Goal: Use online tool/utility: Utilize a website feature to perform a specific function

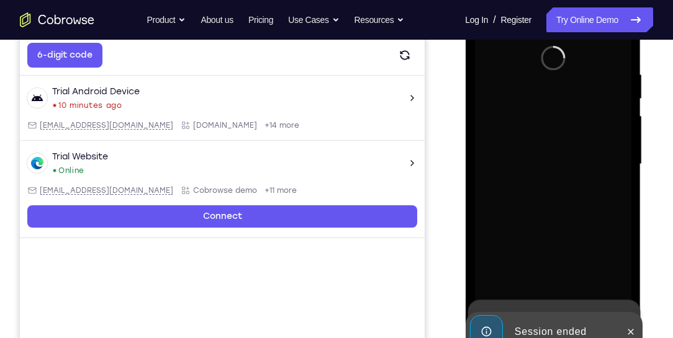
scroll to position [239, 0]
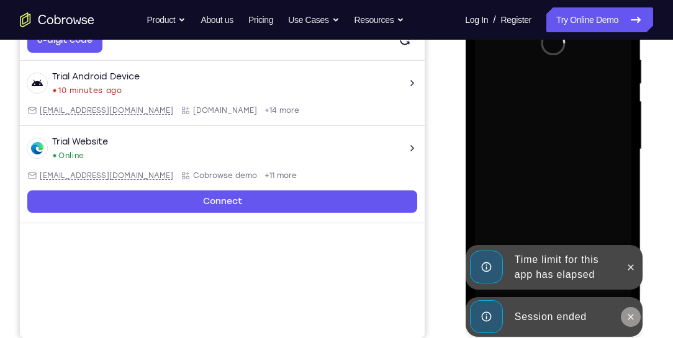
click at [632, 316] on icon at bounding box center [630, 317] width 10 height 10
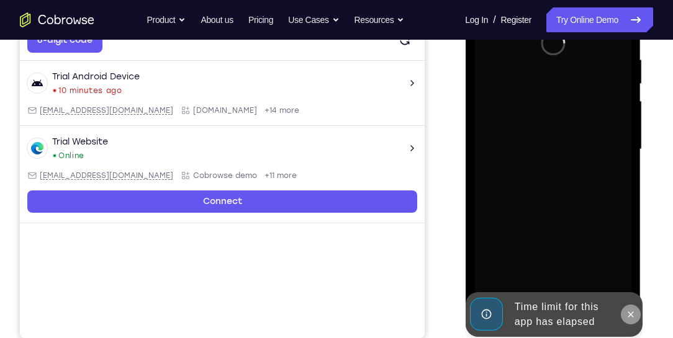
click at [634, 308] on button at bounding box center [630, 315] width 20 height 20
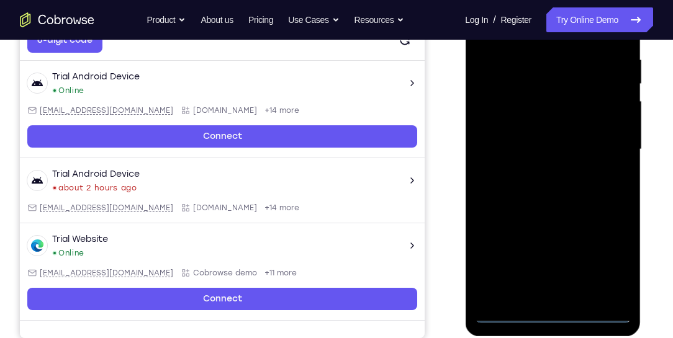
click at [553, 312] on div at bounding box center [552, 150] width 156 height 348
click at [606, 269] on div at bounding box center [552, 150] width 156 height 348
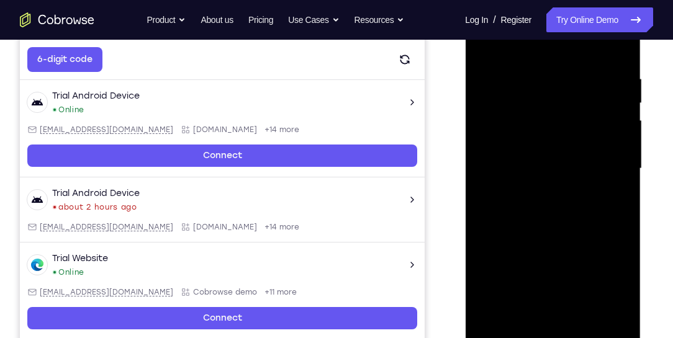
scroll to position [168, 0]
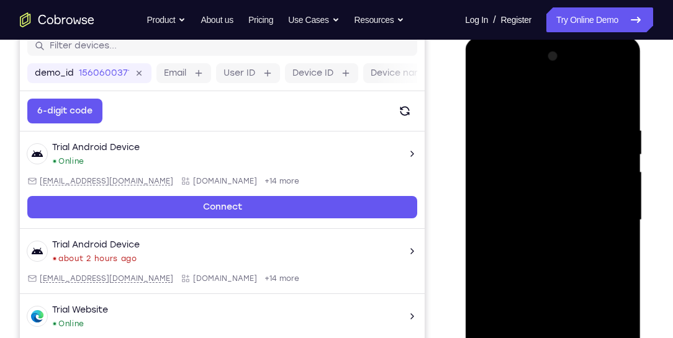
click at [531, 103] on div at bounding box center [552, 221] width 156 height 348
click at [601, 215] on div at bounding box center [552, 221] width 156 height 348
click at [539, 241] on div at bounding box center [552, 221] width 156 height 348
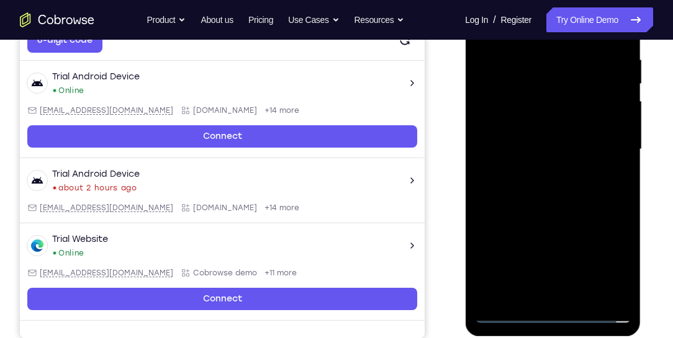
scroll to position [204, 0]
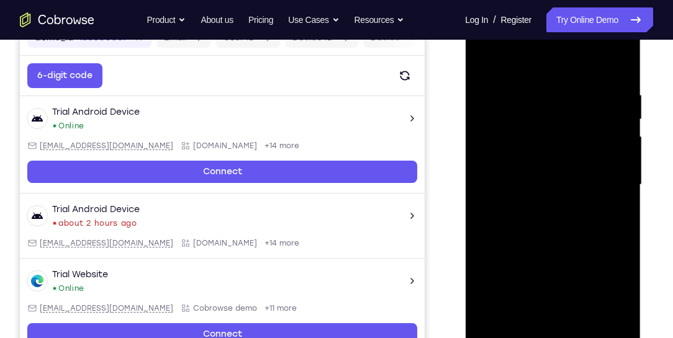
click at [537, 178] on div at bounding box center [552, 185] width 156 height 348
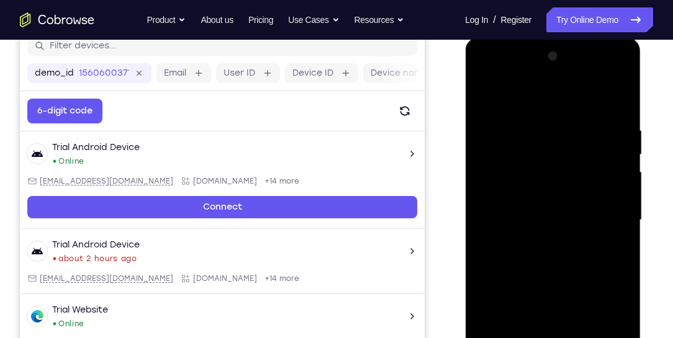
scroll to position [239, 0]
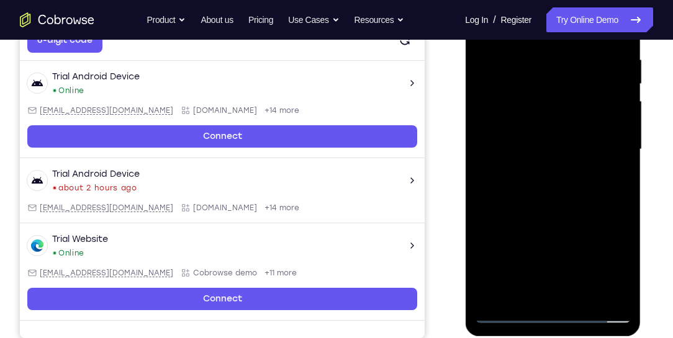
click at [521, 150] on div at bounding box center [552, 150] width 156 height 348
click at [521, 187] on div at bounding box center [552, 150] width 156 height 348
click at [521, 184] on div at bounding box center [552, 150] width 156 height 348
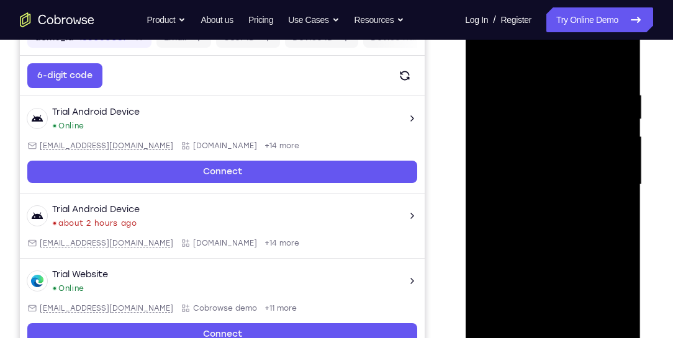
click at [605, 63] on div at bounding box center [552, 185] width 156 height 348
click at [559, 246] on div at bounding box center [552, 185] width 156 height 348
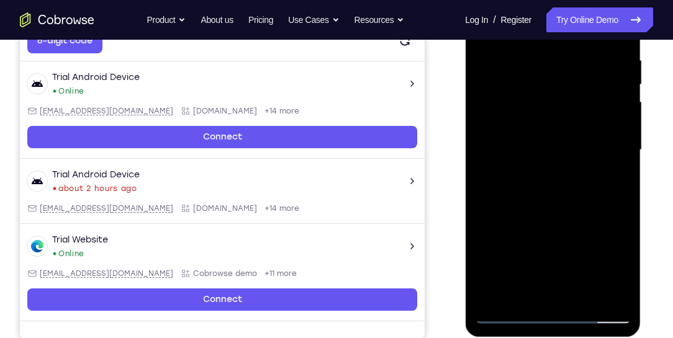
scroll to position [239, 0]
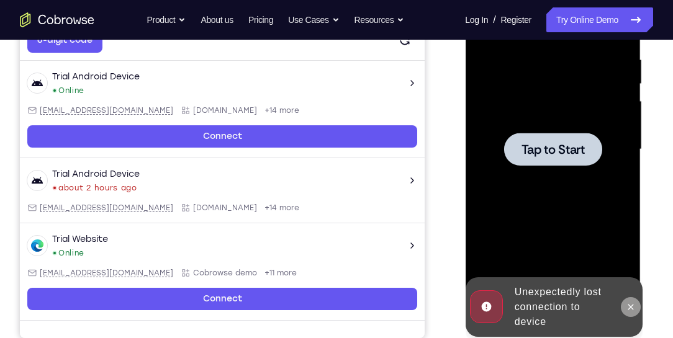
click at [631, 312] on icon at bounding box center [630, 307] width 10 height 10
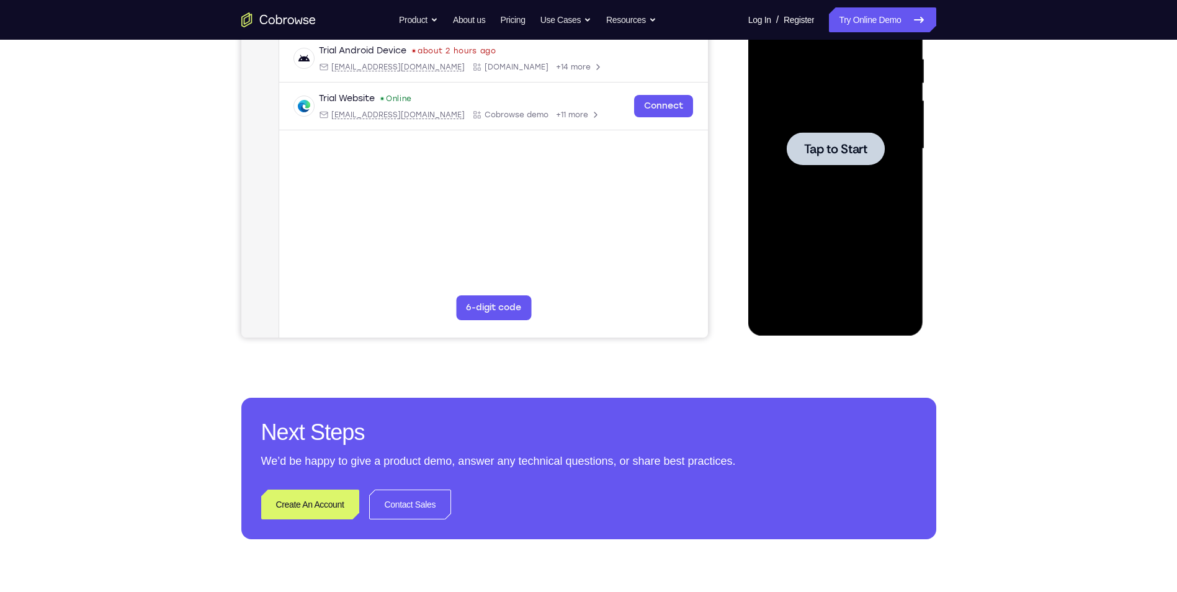
scroll to position [115, 0]
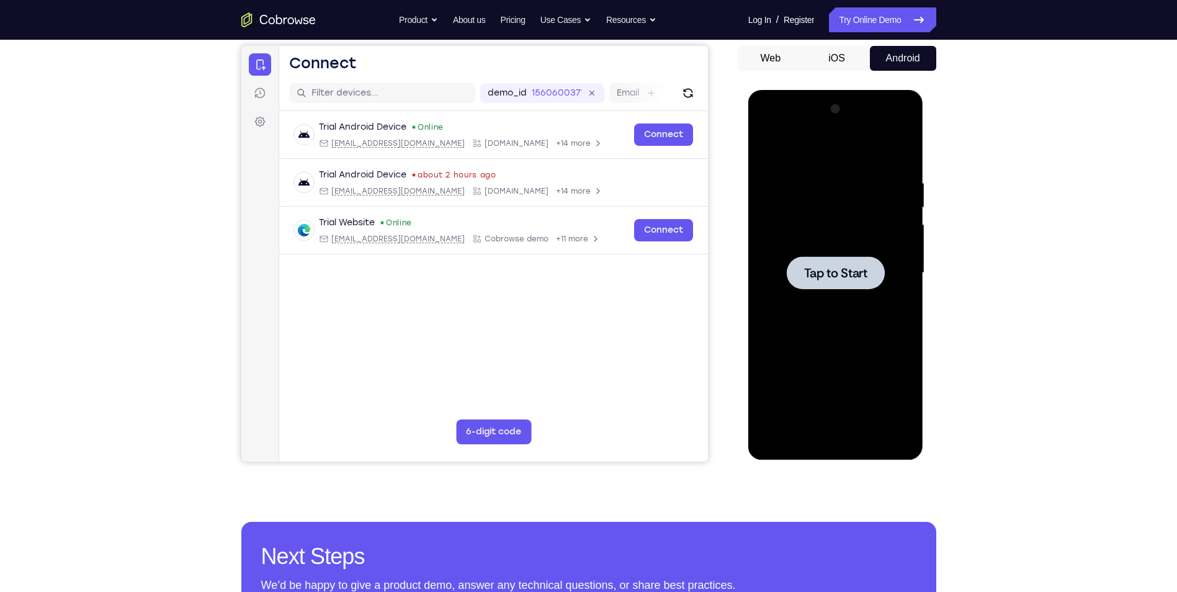
drag, startPoint x: 847, startPoint y: 279, endPoint x: 784, endPoint y: 259, distance: 66.5
click at [672, 279] on span "Tap to Start" at bounding box center [835, 273] width 63 height 12
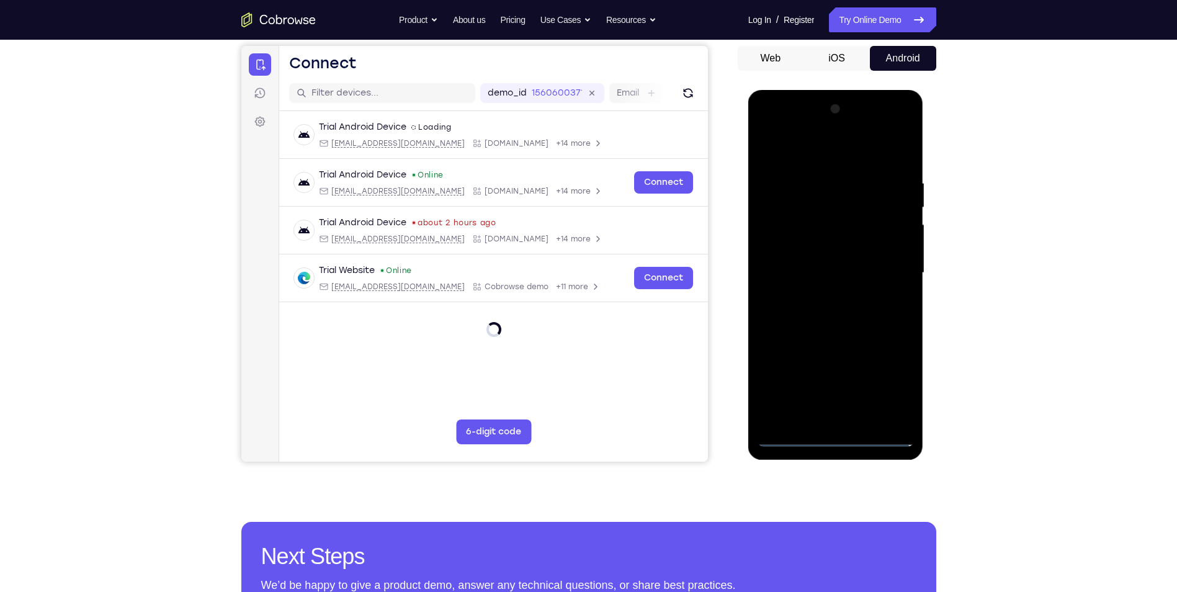
click at [672, 338] on div at bounding box center [836, 273] width 156 height 348
click at [672, 90] on div at bounding box center [836, 90] width 176 height 0
